Goal: Transaction & Acquisition: Purchase product/service

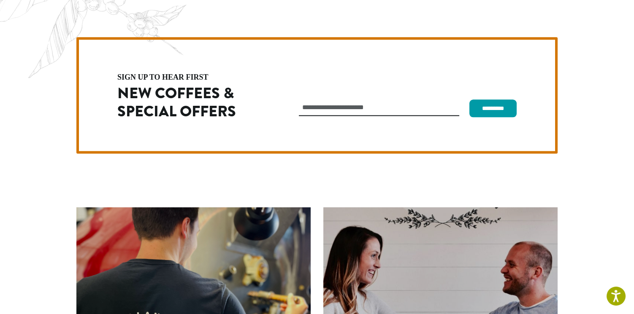
scroll to position [2384, 0]
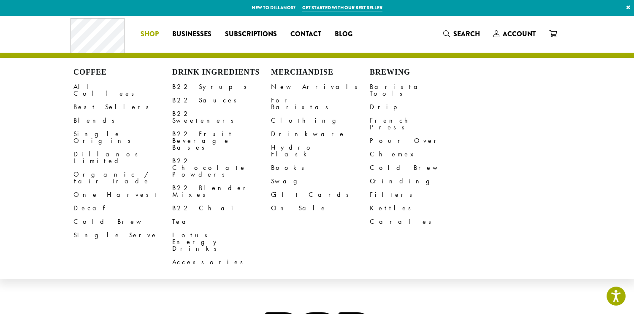
click at [150, 34] on span "Shop" at bounding box center [150, 34] width 18 height 11
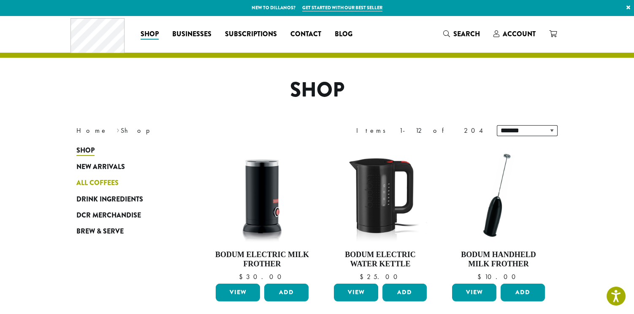
click at [89, 183] on span "All Coffees" at bounding box center [97, 183] width 42 height 11
click at [87, 181] on span "All Coffees" at bounding box center [97, 183] width 42 height 11
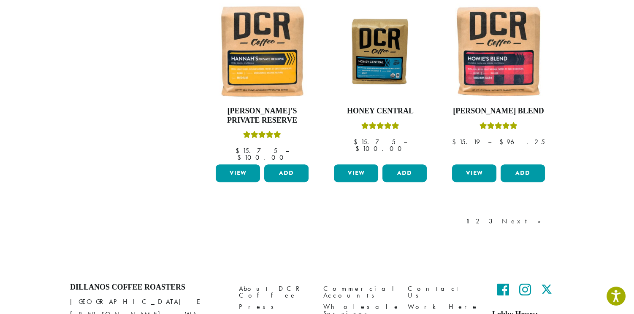
scroll to position [763, 0]
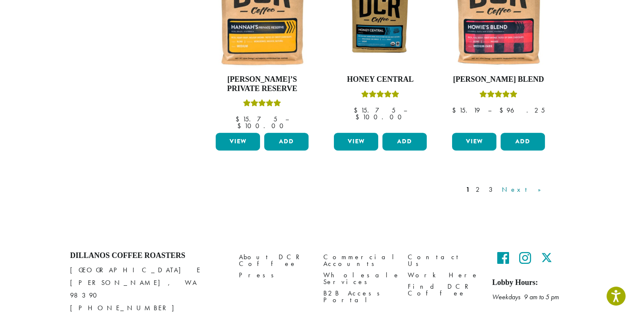
click at [541, 185] on link "Next »" at bounding box center [524, 190] width 49 height 10
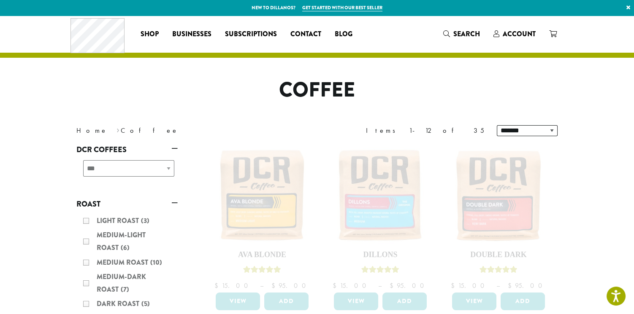
click at [410, 101] on h1 "Coffee" at bounding box center [317, 90] width 494 height 24
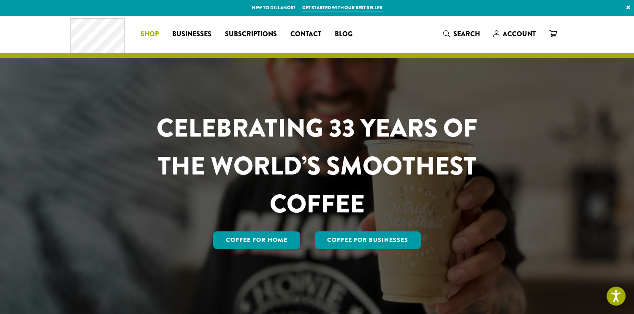
click at [146, 35] on span "Shop" at bounding box center [150, 34] width 18 height 11
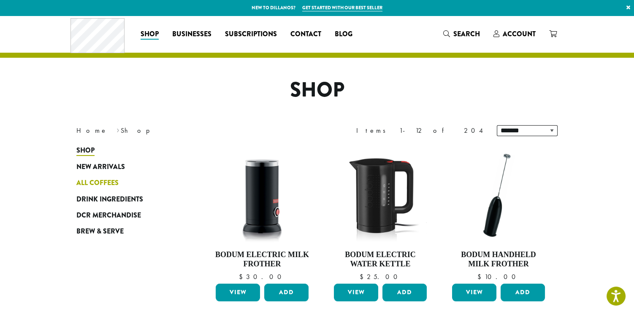
click at [85, 183] on span "All Coffees" at bounding box center [97, 183] width 42 height 11
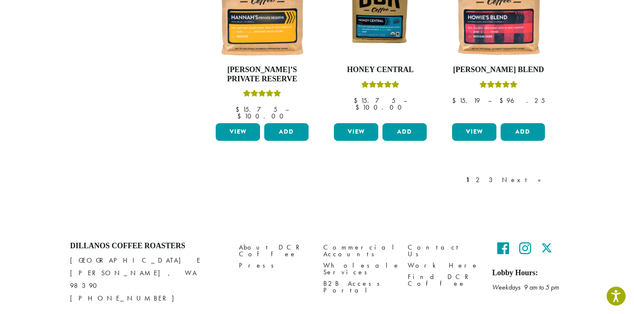
scroll to position [775, 0]
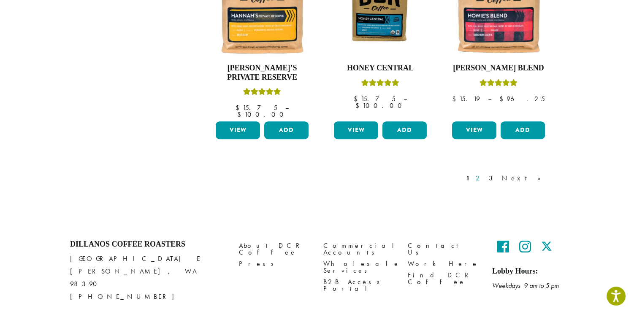
click at [484, 173] on link "2" at bounding box center [479, 178] width 11 height 10
